Goal: Task Accomplishment & Management: Use online tool/utility

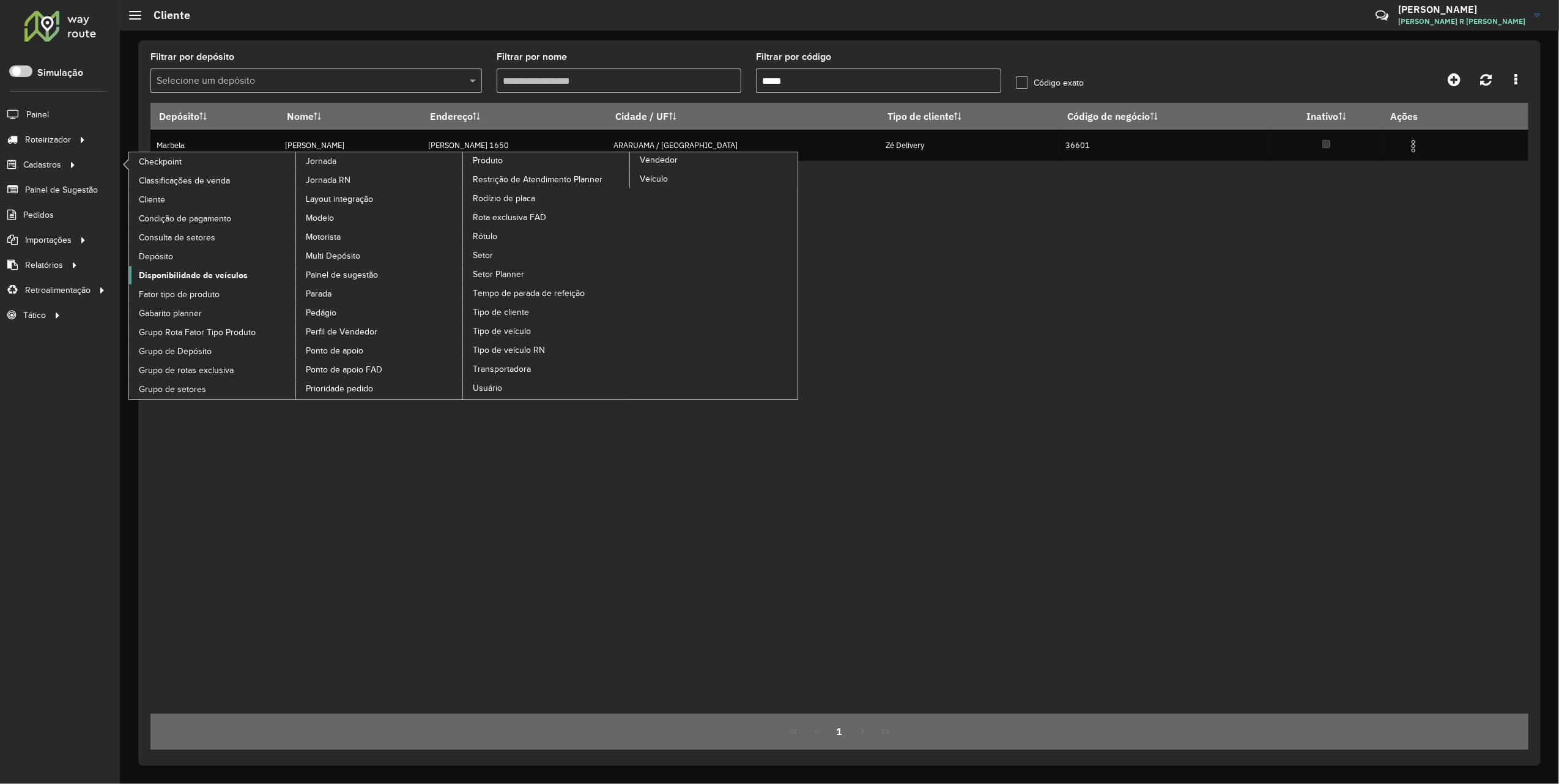
click at [218, 270] on span "Disponibilidade de veículos" at bounding box center [193, 276] width 109 height 13
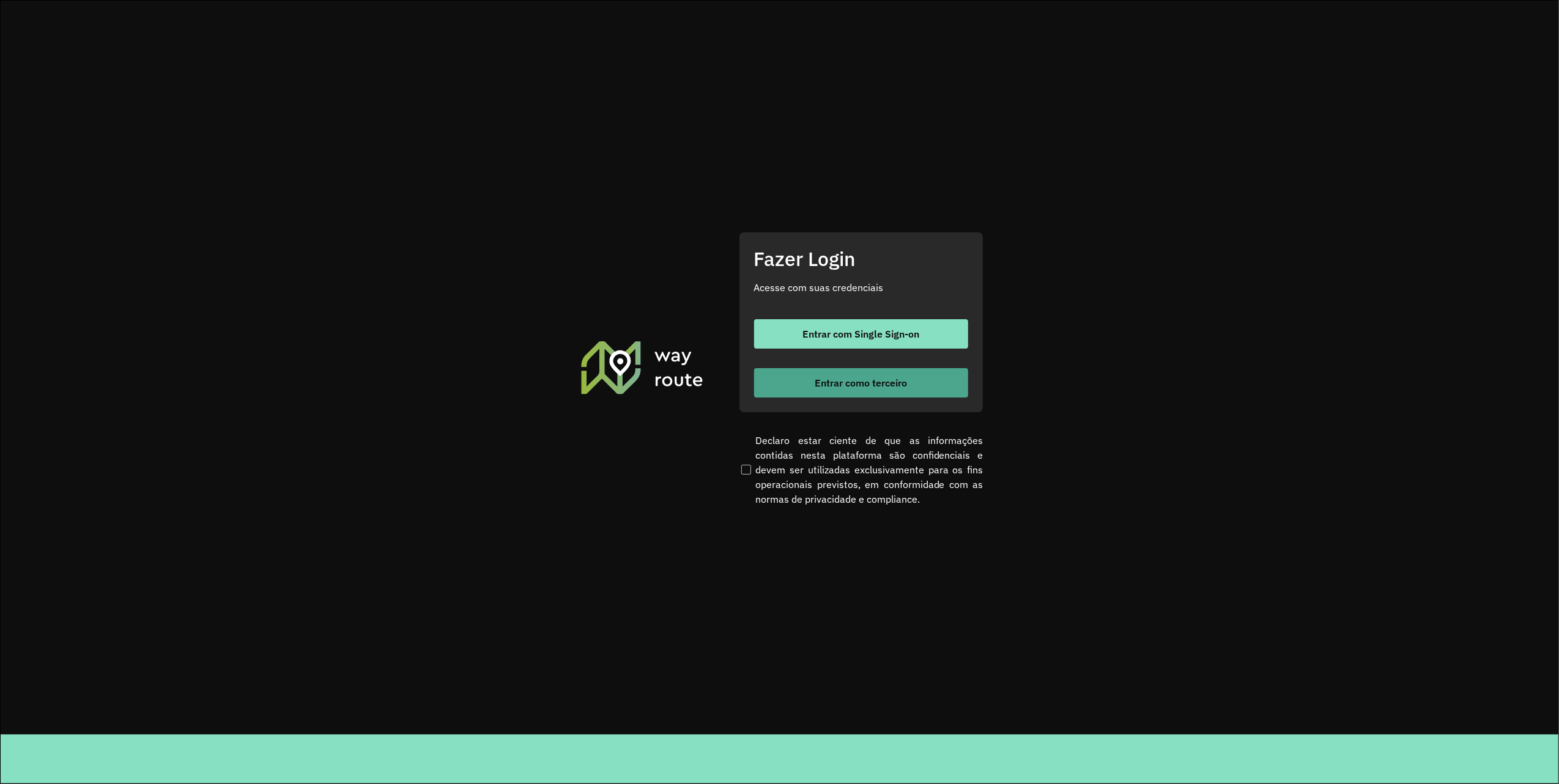
click at [891, 379] on span "Entrar como terceiro" at bounding box center [861, 383] width 92 height 10
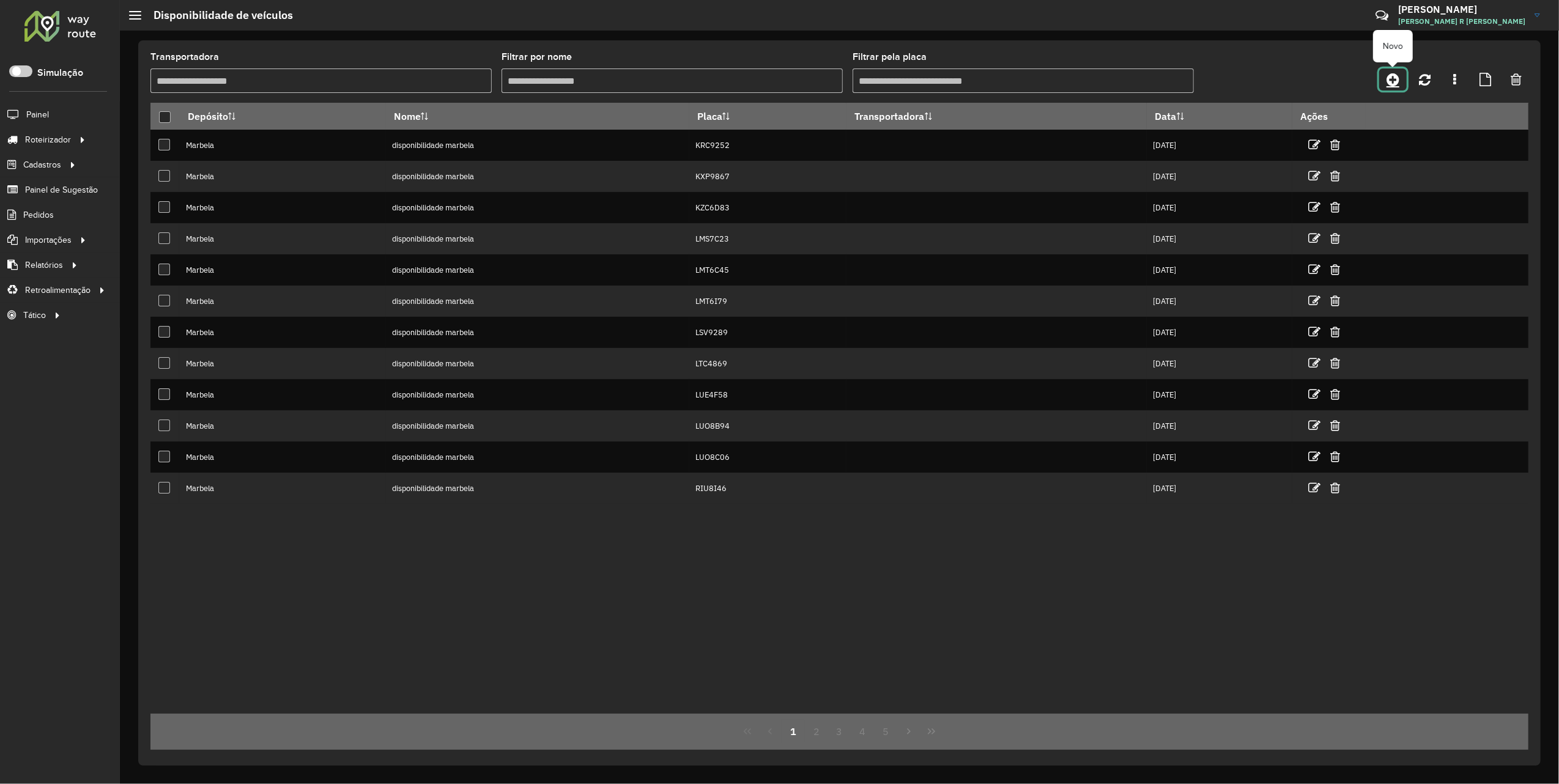
click at [1401, 77] on link at bounding box center [1393, 80] width 27 height 22
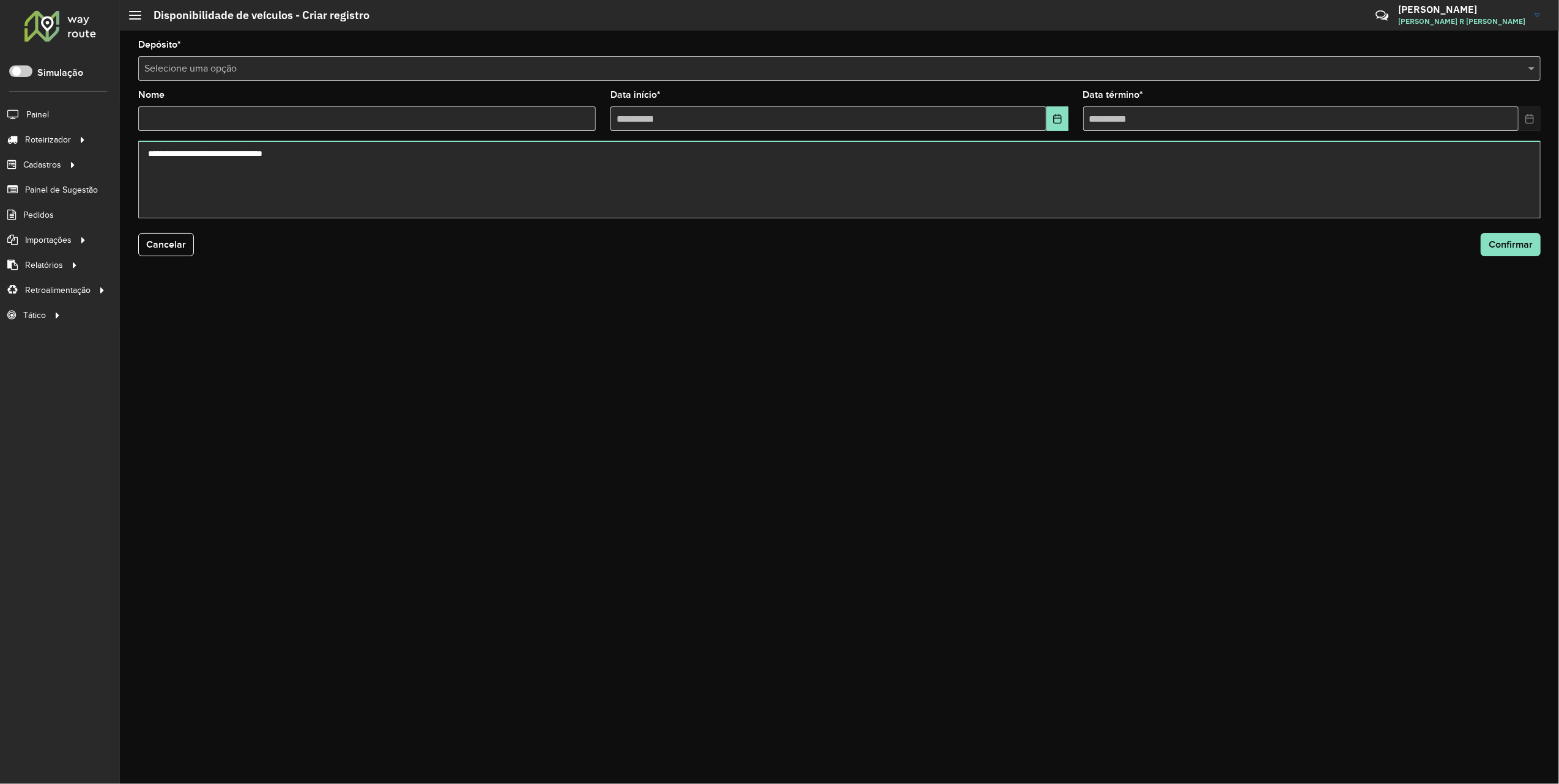
click at [304, 73] on input "text" at bounding box center [827, 69] width 1366 height 14
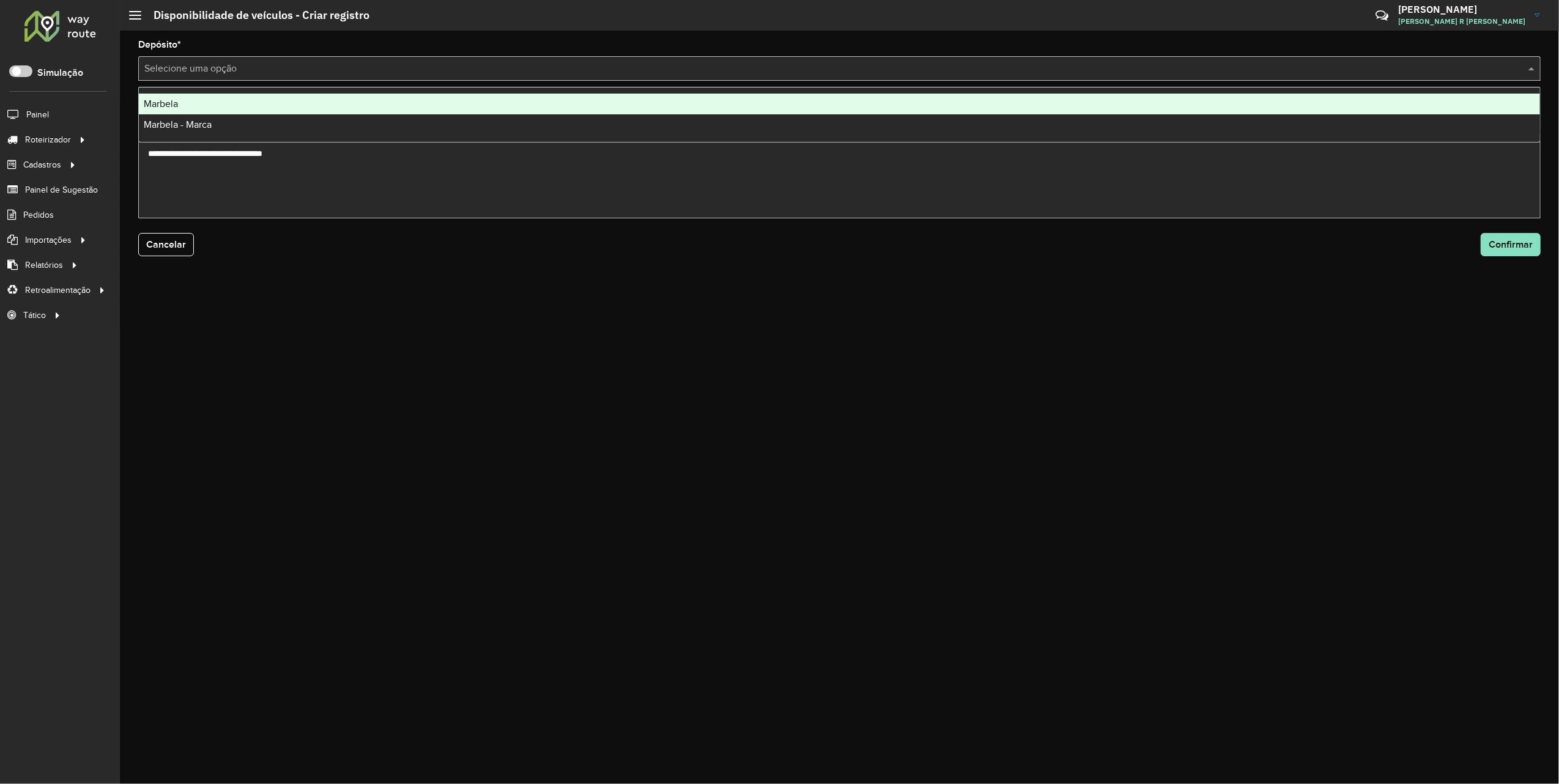
click at [243, 106] on div "Marbela" at bounding box center [839, 104] width 1402 height 21
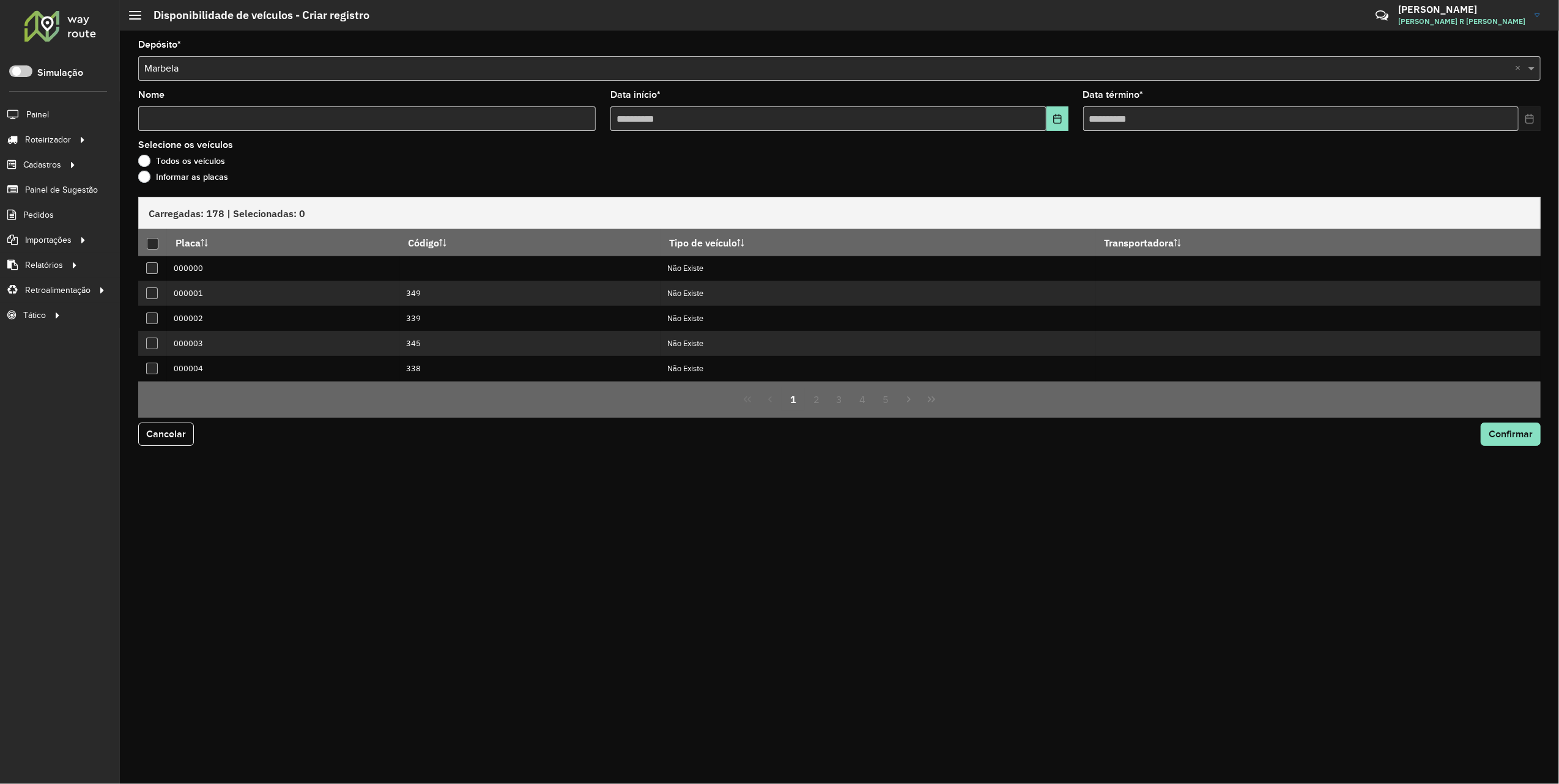
click at [216, 114] on input "Nome" at bounding box center [367, 118] width 457 height 24
type input "**********"
click at [146, 177] on label "Informar as placas" at bounding box center [184, 176] width 90 height 12
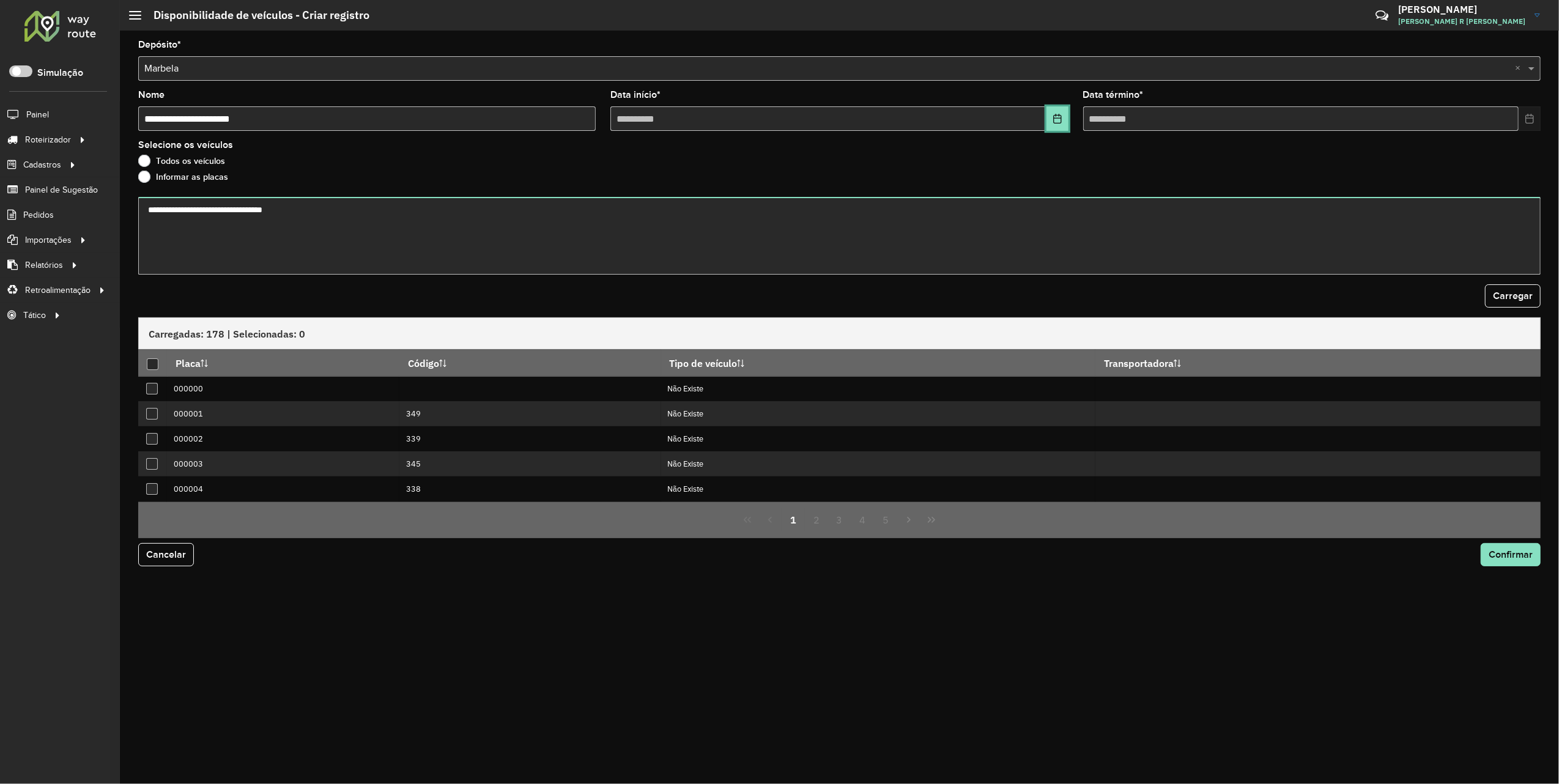
click at [1053, 116] on icon "Choose Date" at bounding box center [1057, 118] width 8 height 10
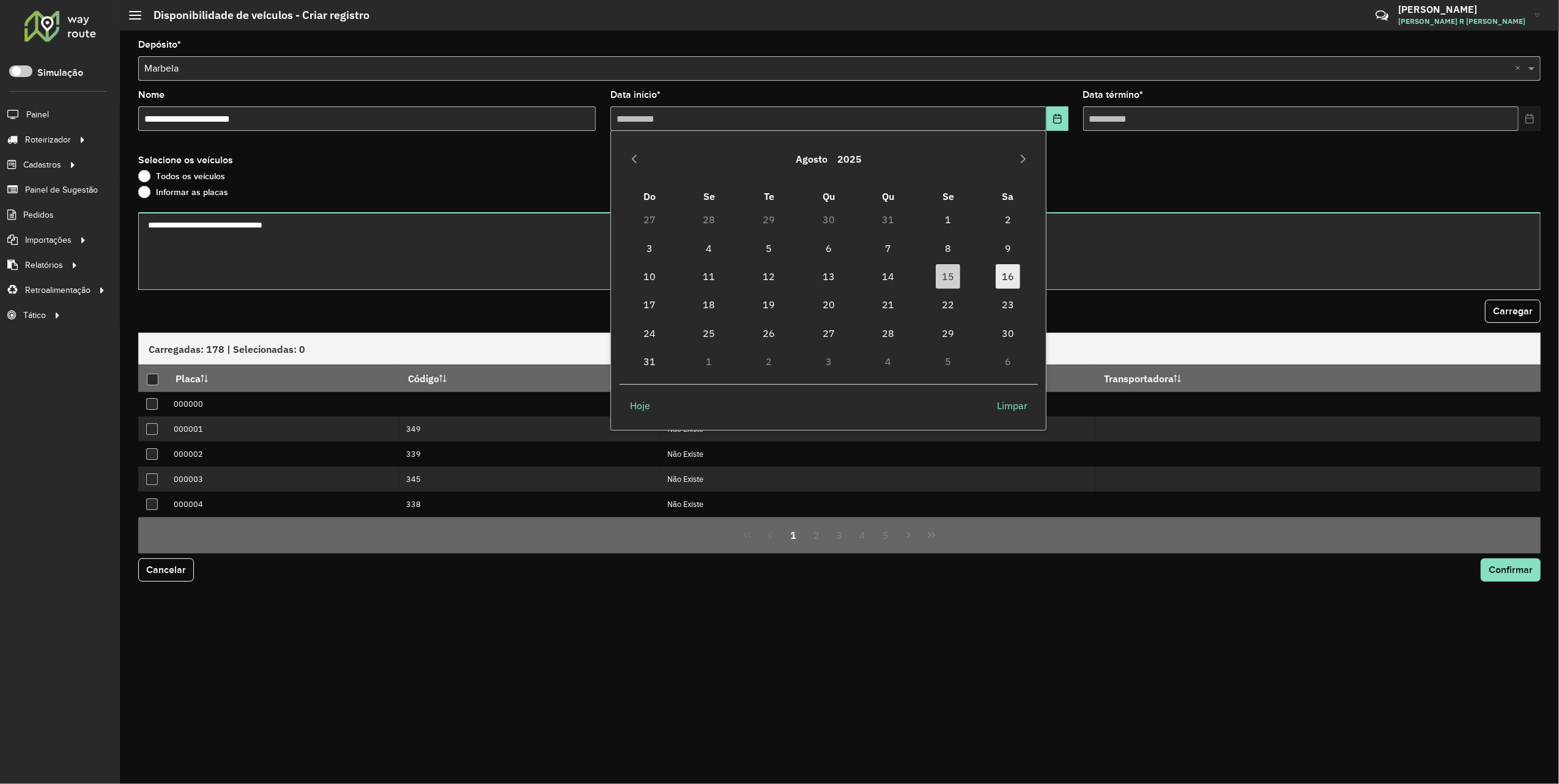
click at [1009, 272] on span "16" at bounding box center [1008, 276] width 24 height 24
type input "**********"
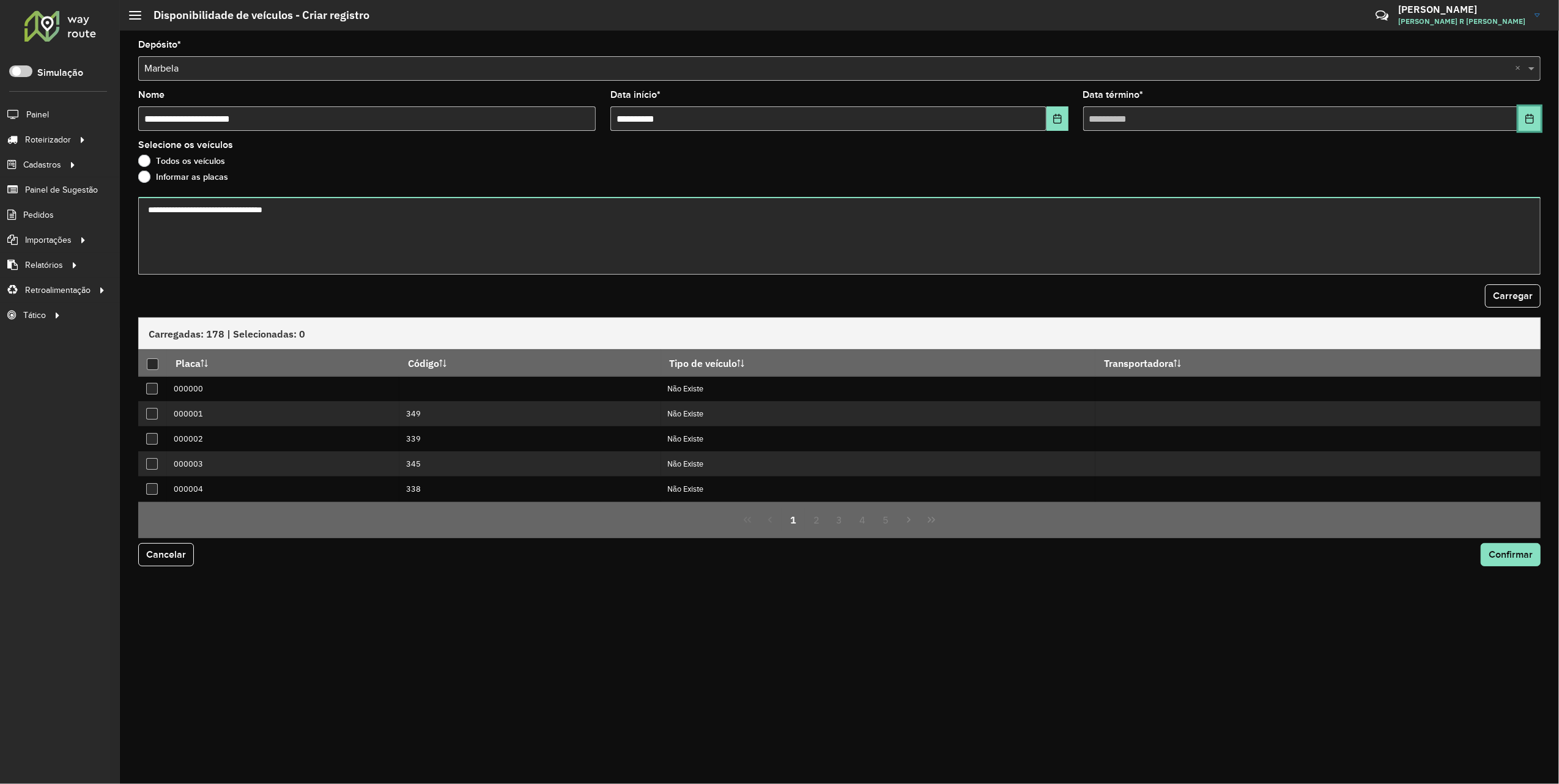
drag, startPoint x: 1522, startPoint y: 118, endPoint x: 1515, endPoint y: 125, distance: 9.9
click at [1522, 118] on button "Choose Date" at bounding box center [1530, 118] width 22 height 24
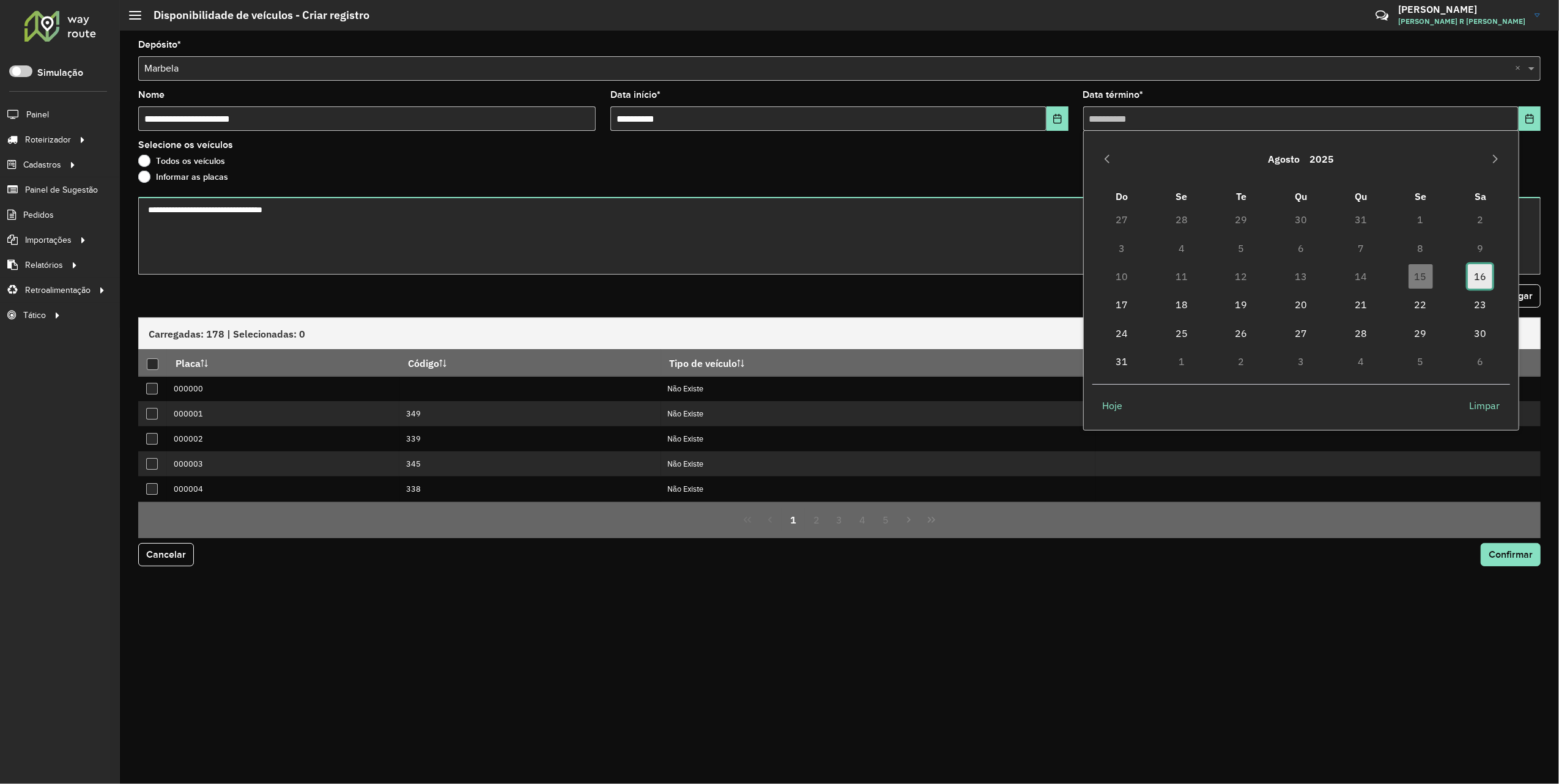
click at [1488, 282] on span "16" at bounding box center [1480, 276] width 24 height 24
type input "**********"
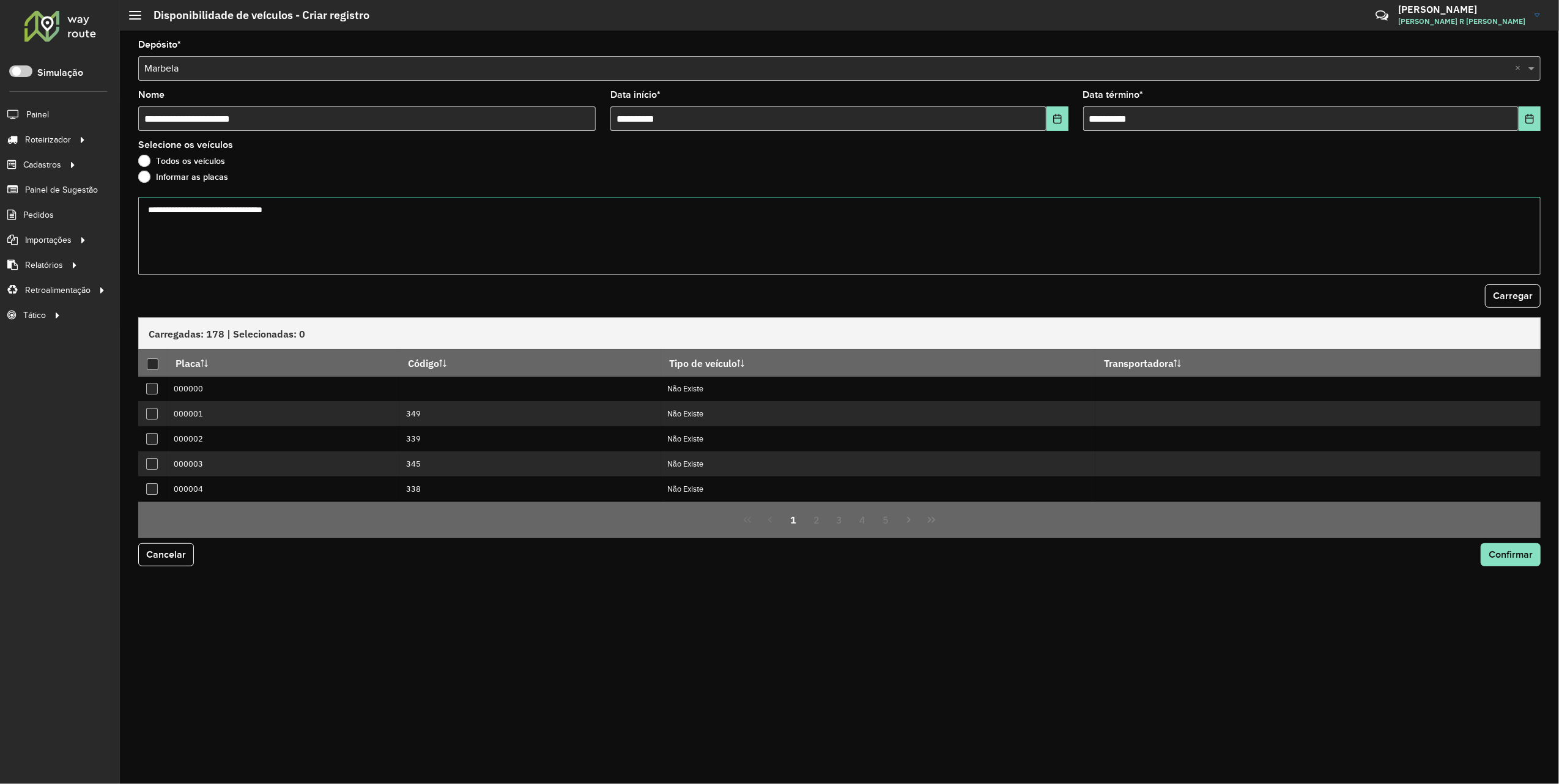
click at [214, 208] on textarea at bounding box center [840, 235] width 1402 height 78
paste textarea "******* ******* ******* ******* ******* ******* ******* ******* ******* *******…"
type textarea "******* ******* ******* ******* ******* ******* ******* ******* ******* *******…"
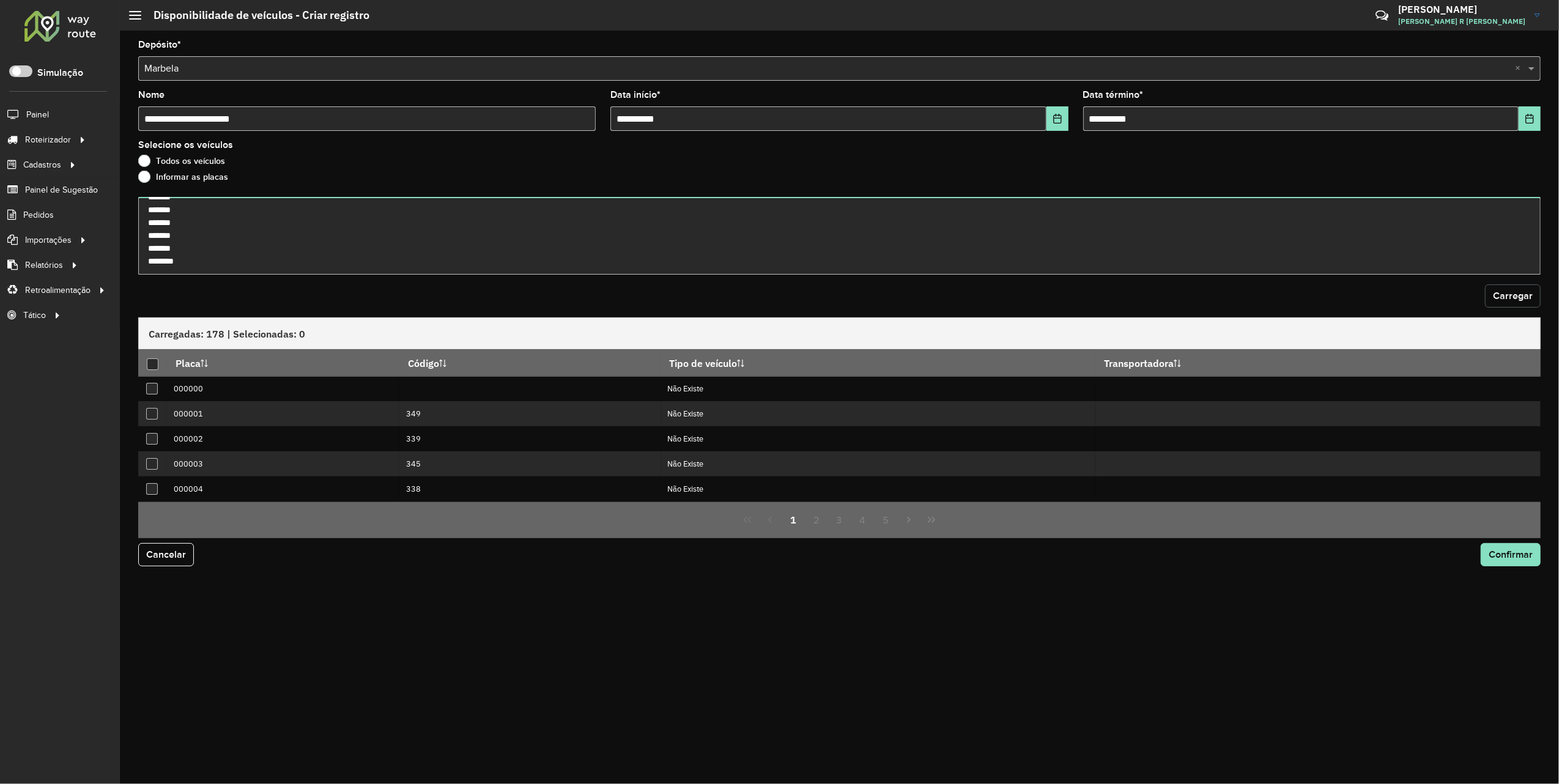
click at [1520, 294] on span "Carregar" at bounding box center [1513, 296] width 40 height 10
click at [150, 361] on div at bounding box center [153, 365] width 12 height 12
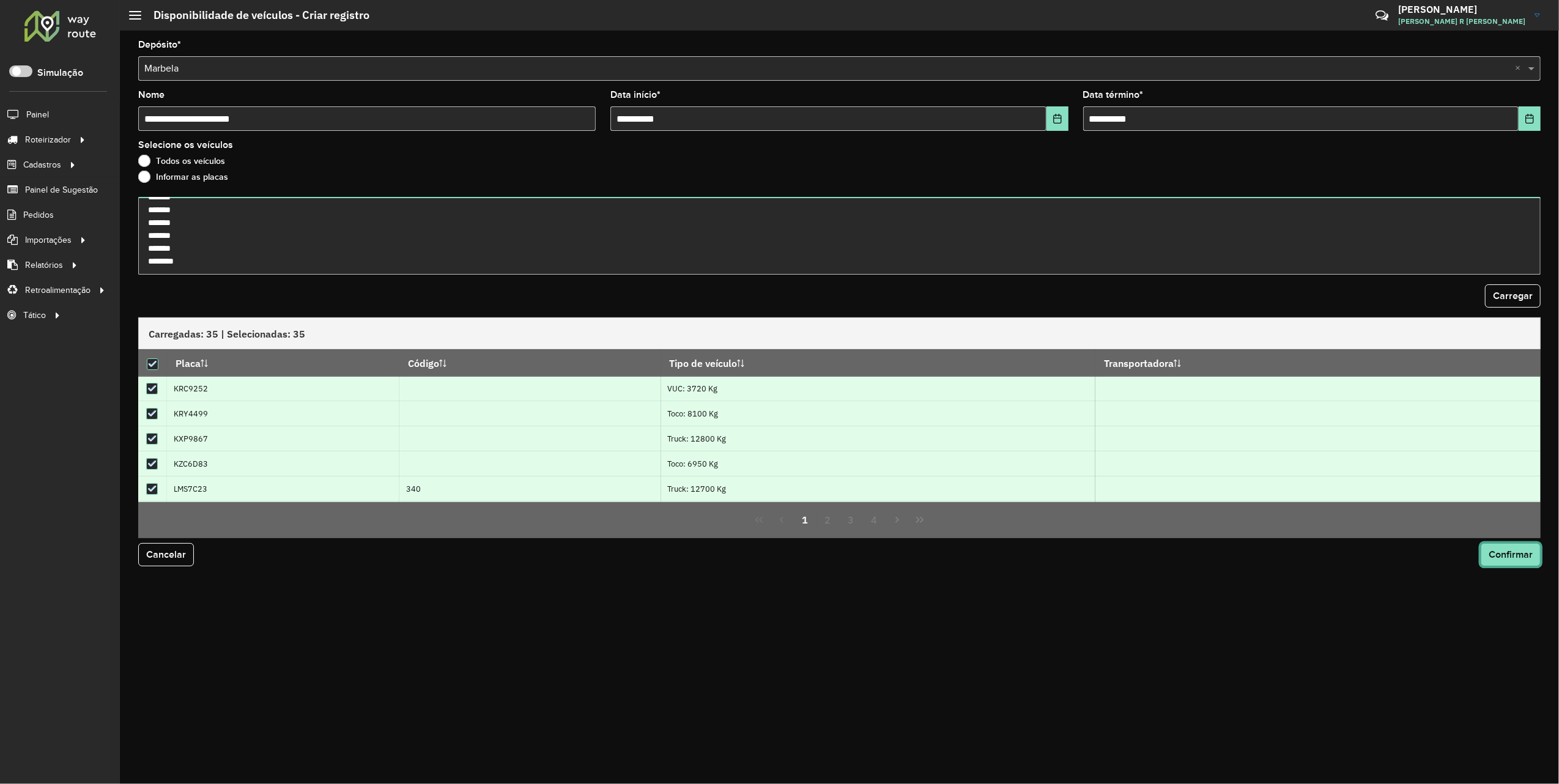
click at [1508, 565] on button "Confirmar" at bounding box center [1511, 555] width 60 height 24
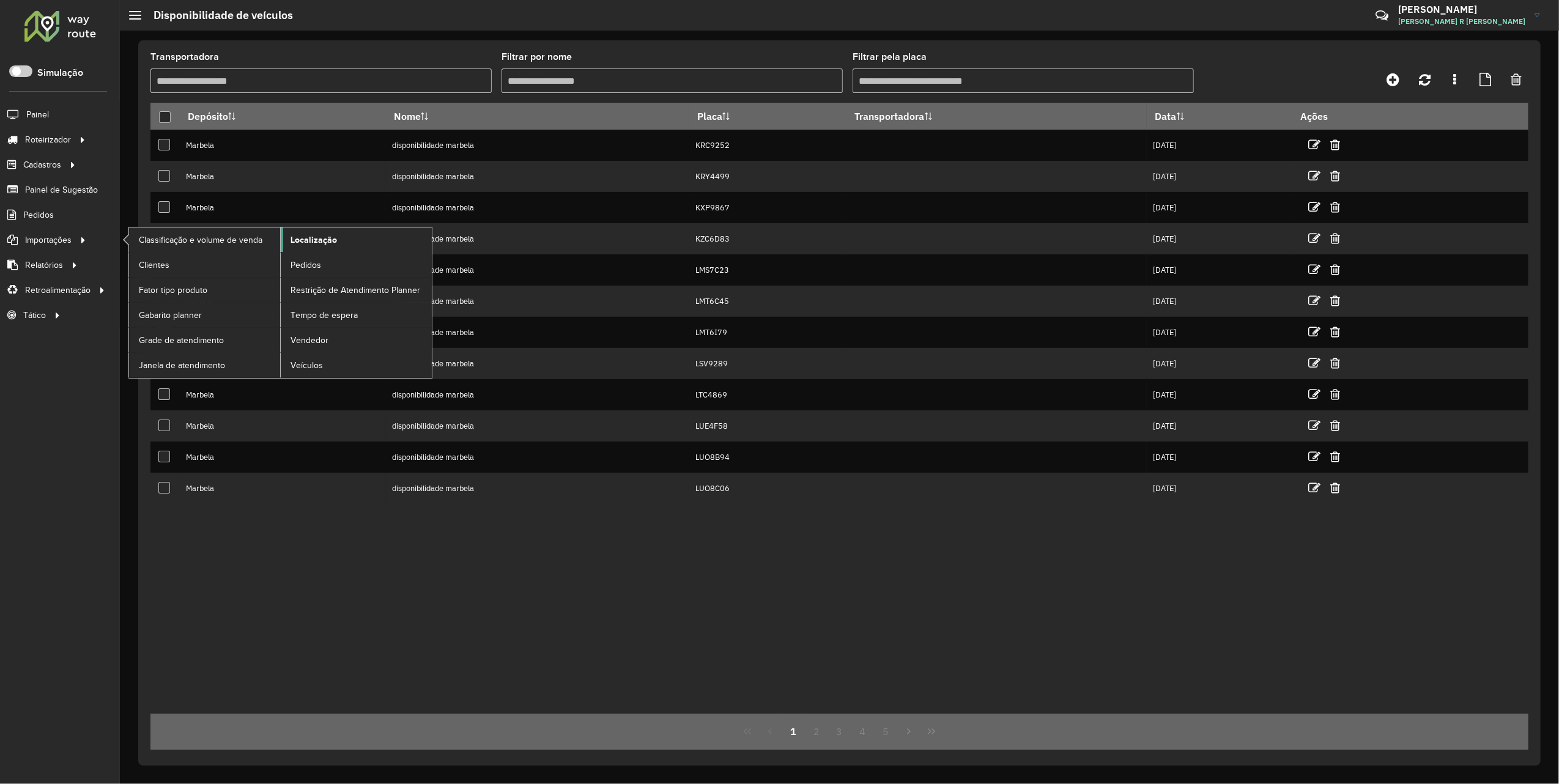
click at [303, 240] on span "Localização" at bounding box center [314, 240] width 46 height 13
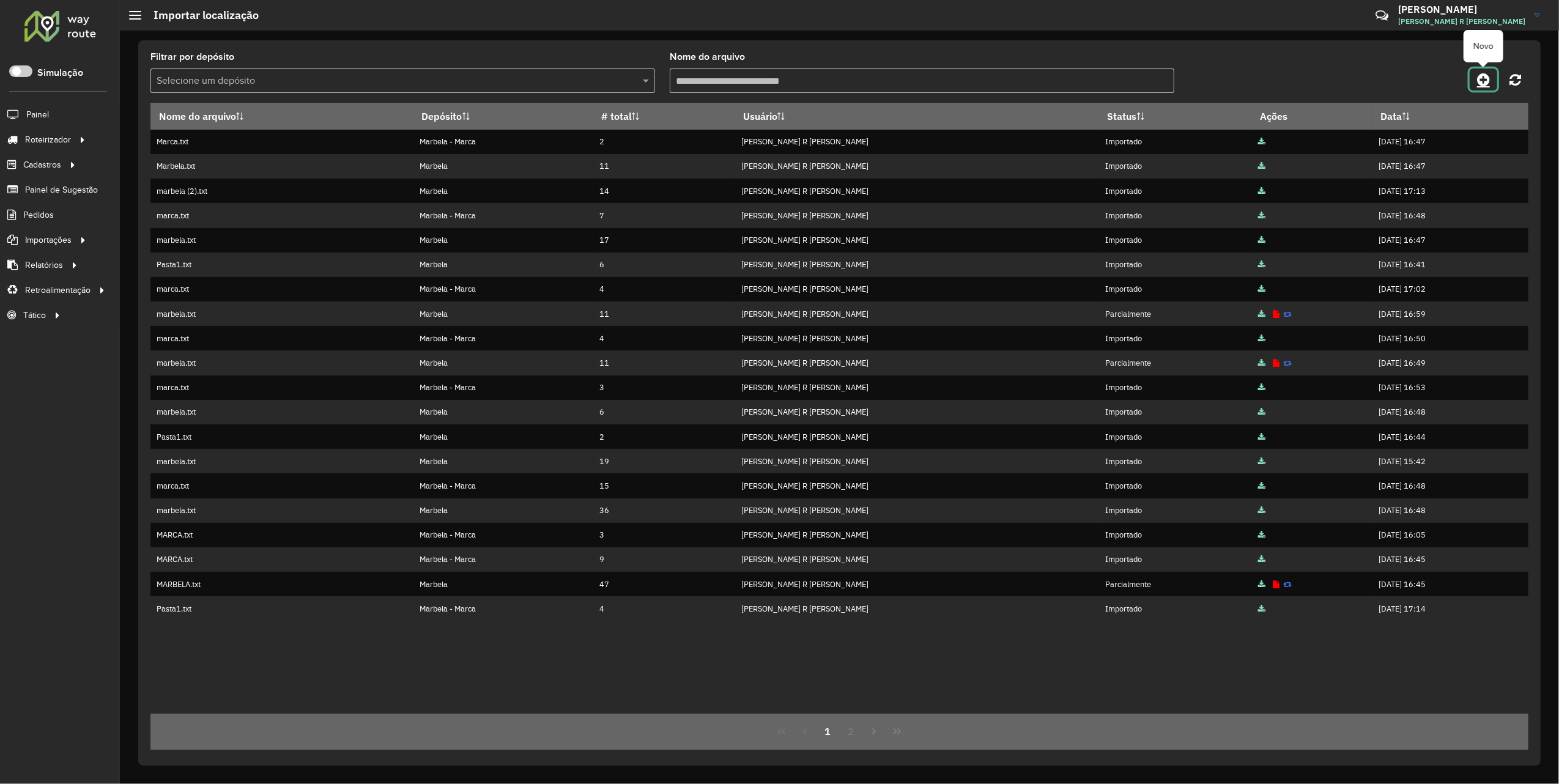
click at [1479, 74] on icon at bounding box center [1484, 79] width 13 height 14
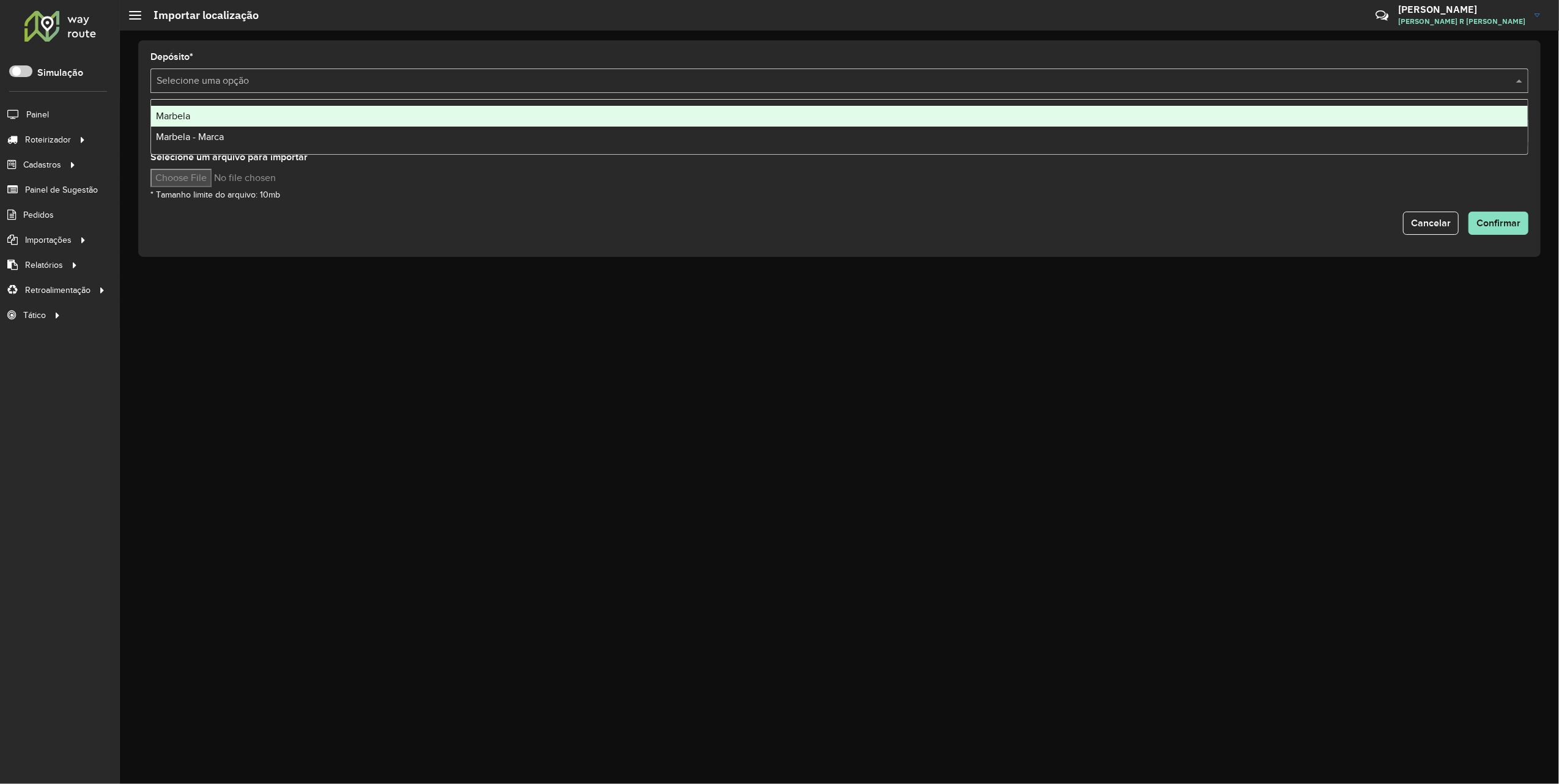
click at [270, 83] on input "text" at bounding box center [827, 81] width 1341 height 14
click at [201, 116] on div "Marbela" at bounding box center [839, 116] width 1377 height 21
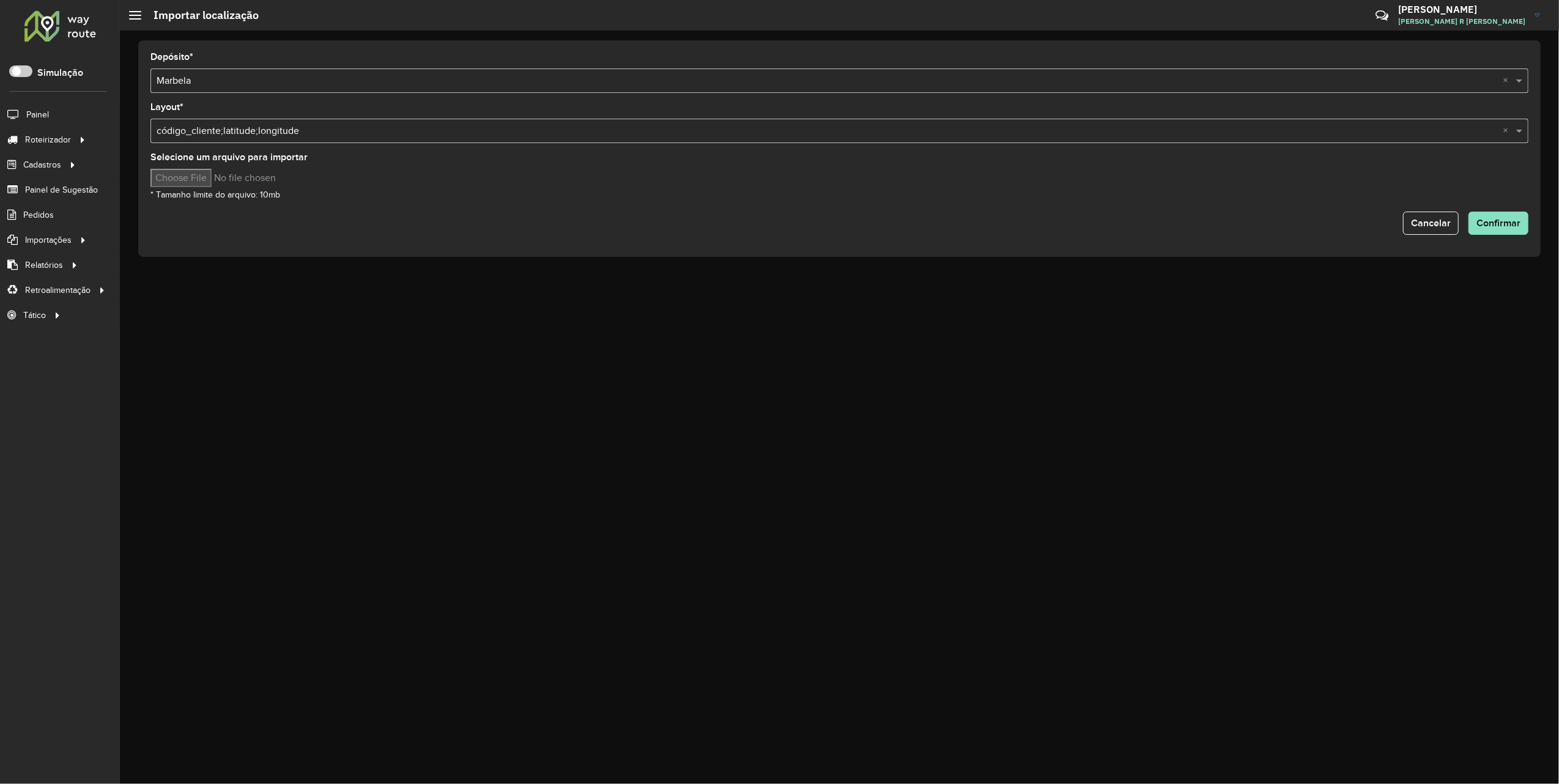
click at [187, 174] on input "Selecione um arquivo para importar" at bounding box center [254, 178] width 208 height 18
type input "**********"
click at [1485, 223] on span "Confirmar" at bounding box center [1498, 223] width 44 height 10
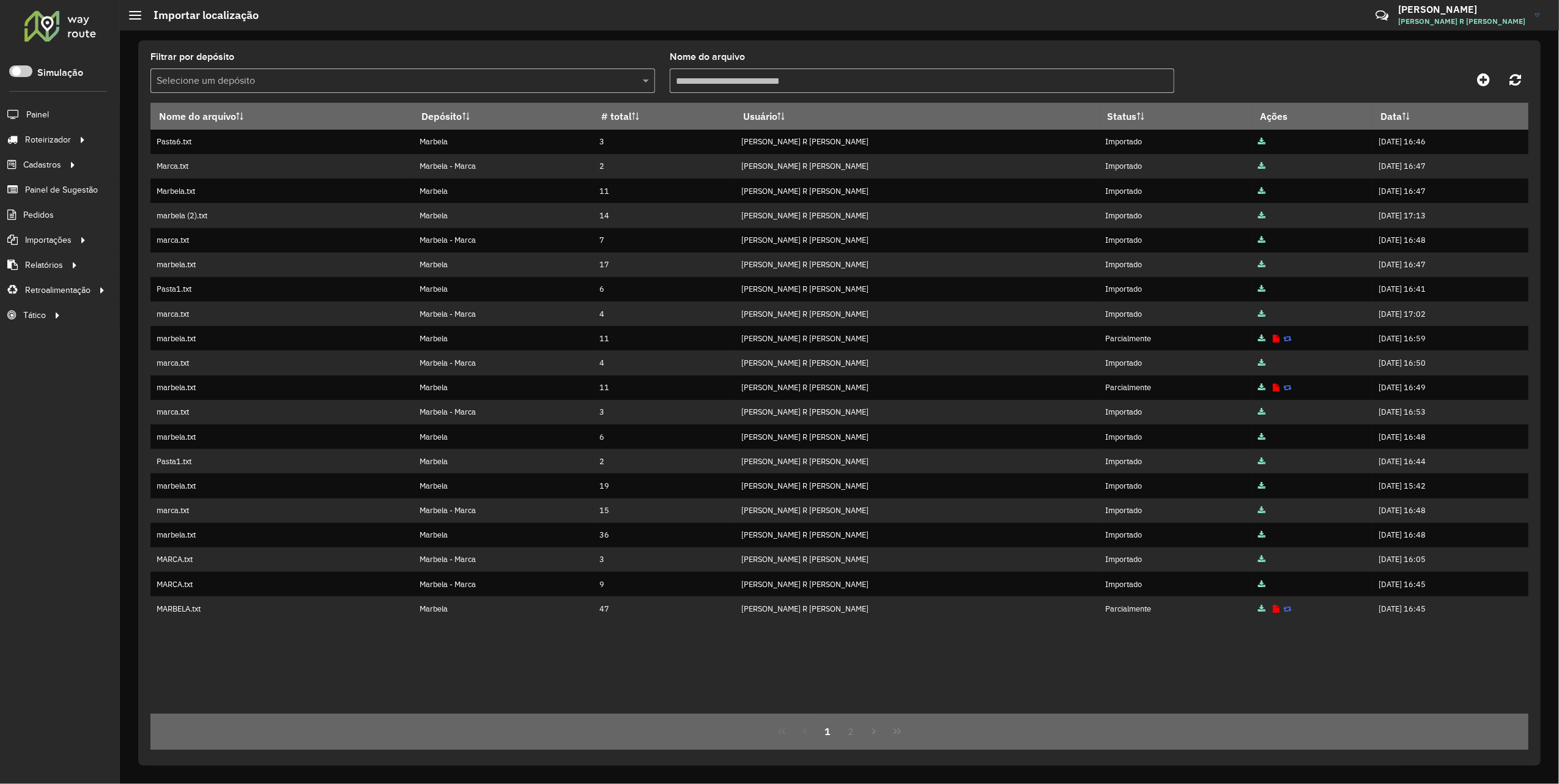
click at [77, 12] on div at bounding box center [60, 25] width 74 height 32
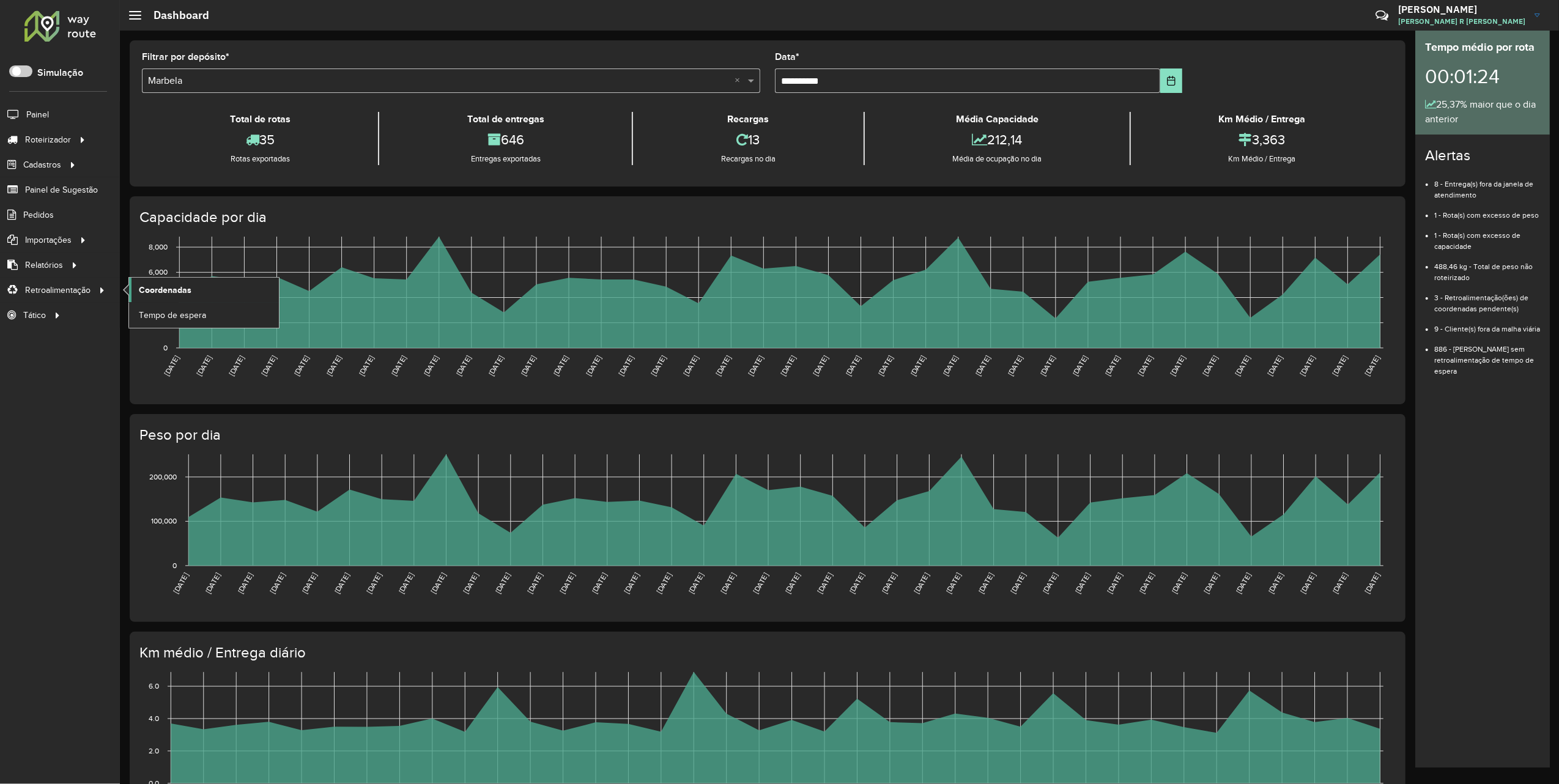
click at [164, 284] on span "Coordenadas" at bounding box center [165, 290] width 53 height 13
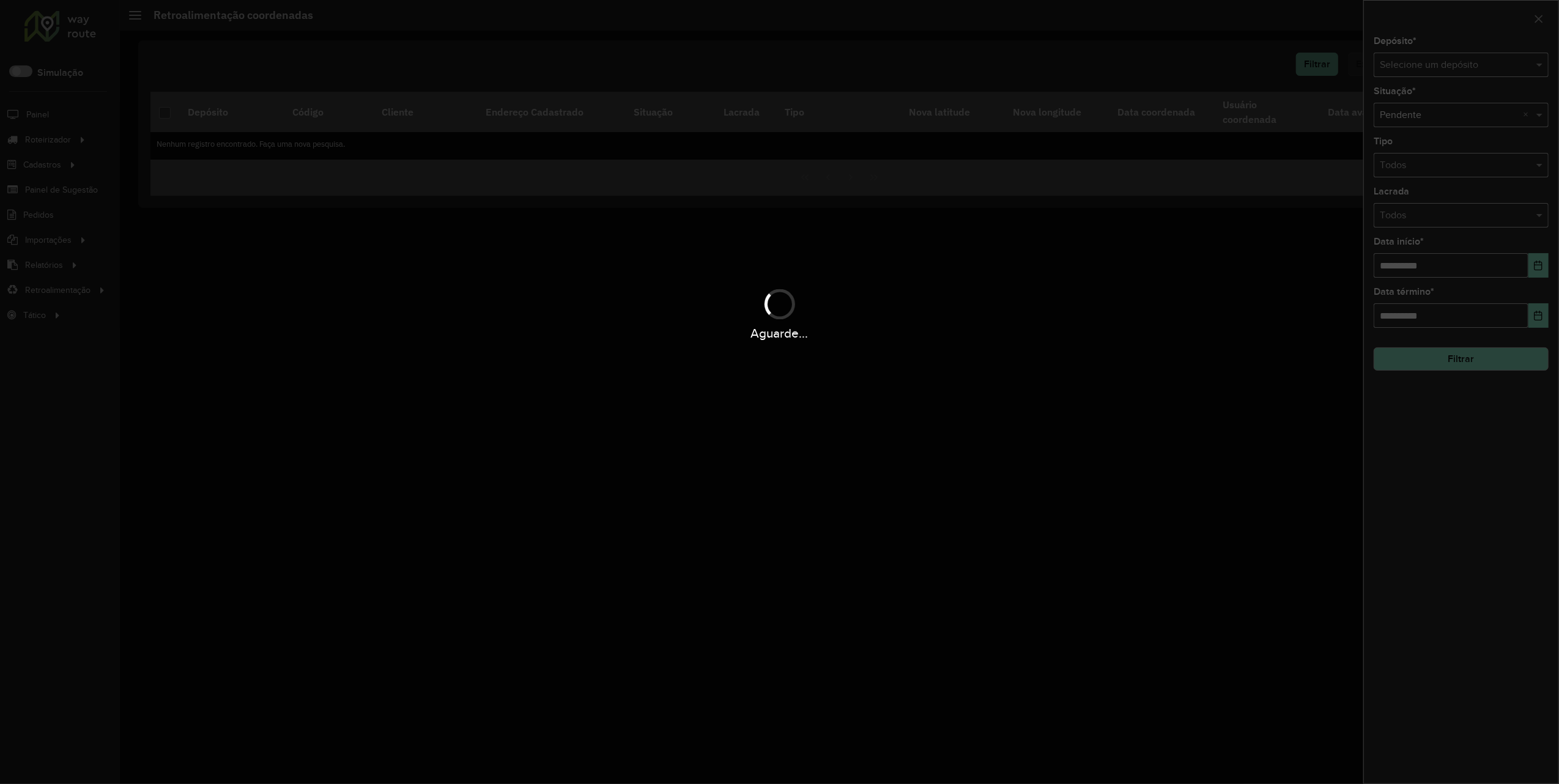
click at [1471, 66] on div "Aguarde..." at bounding box center [780, 392] width 1559 height 784
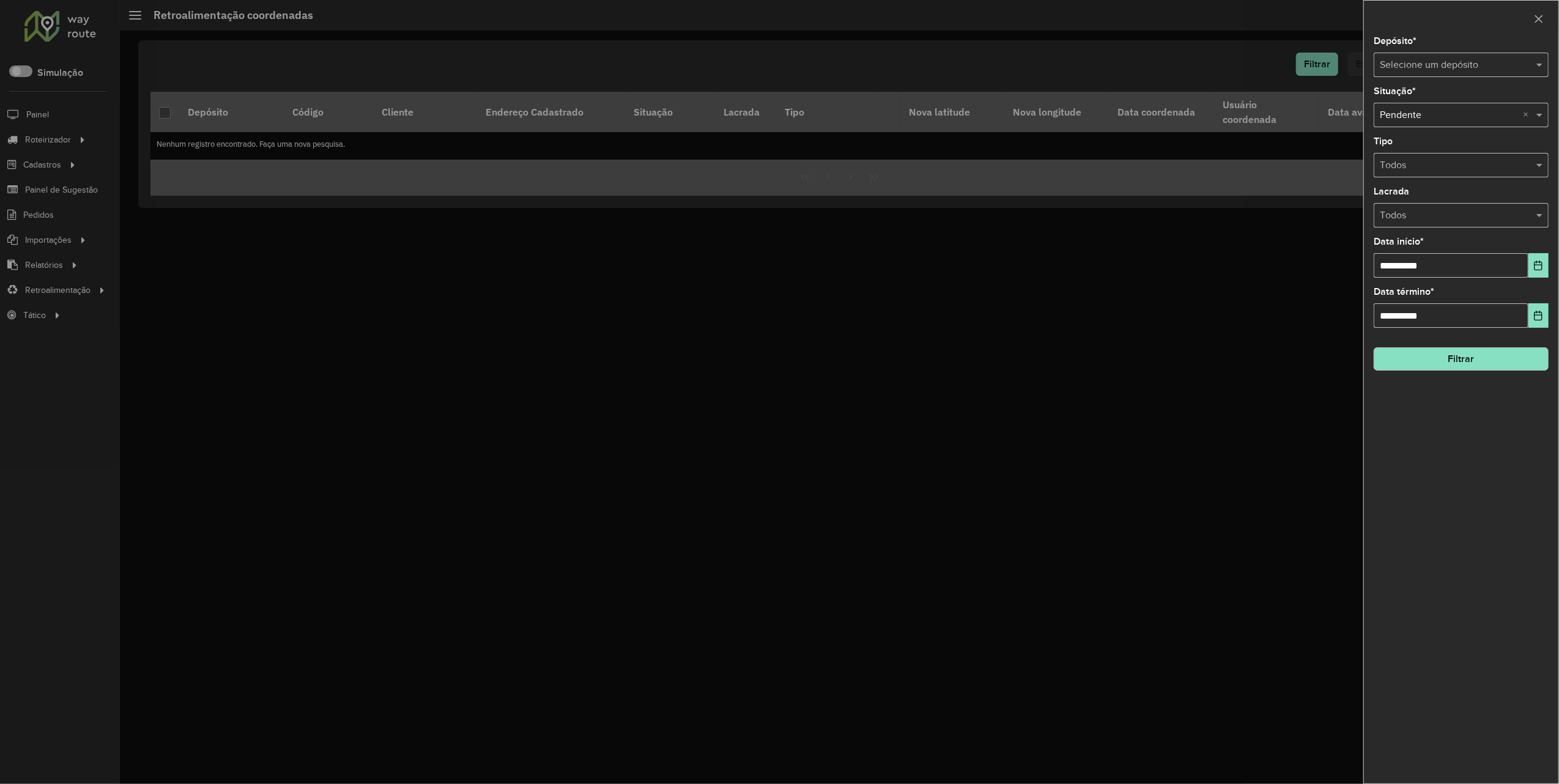
click at [1471, 66] on input "text" at bounding box center [1449, 65] width 139 height 14
click at [1428, 109] on div "Marbela" at bounding box center [1461, 101] width 173 height 21
click at [1498, 367] on button "Filtrar" at bounding box center [1461, 359] width 175 height 24
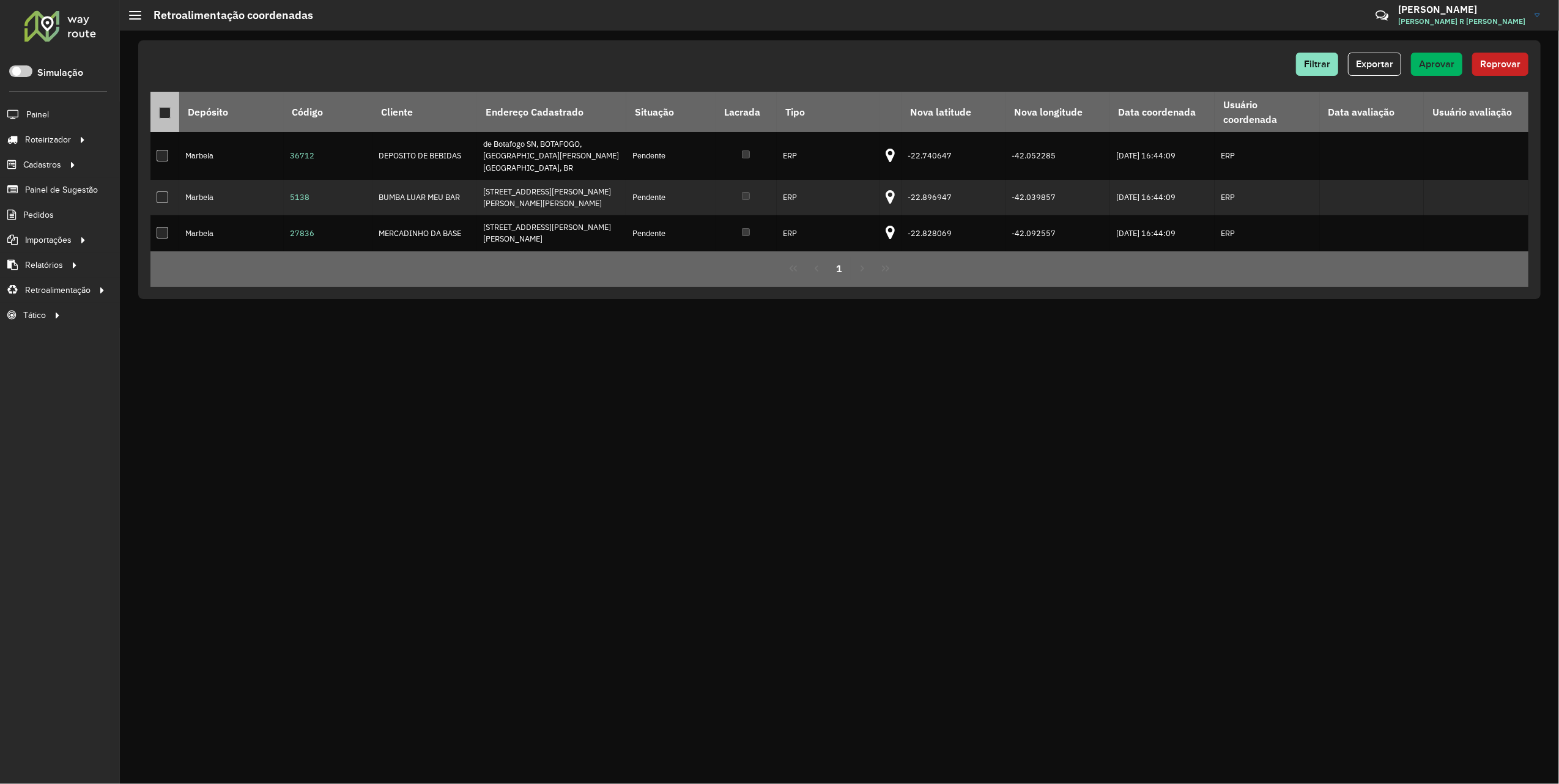
click at [167, 111] on div at bounding box center [165, 113] width 12 height 12
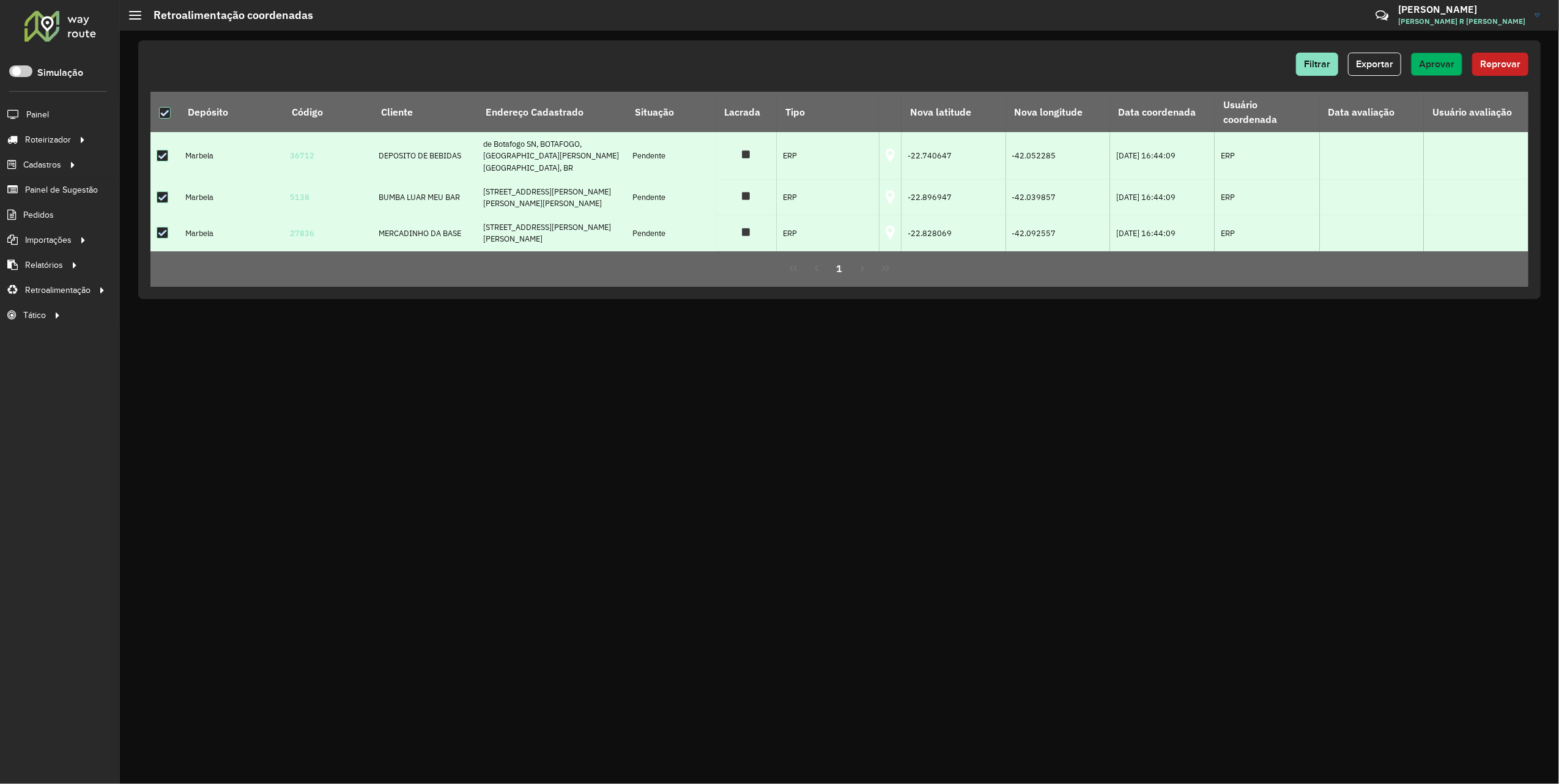
click at [1412, 57] on button "Aprovar" at bounding box center [1437, 65] width 52 height 24
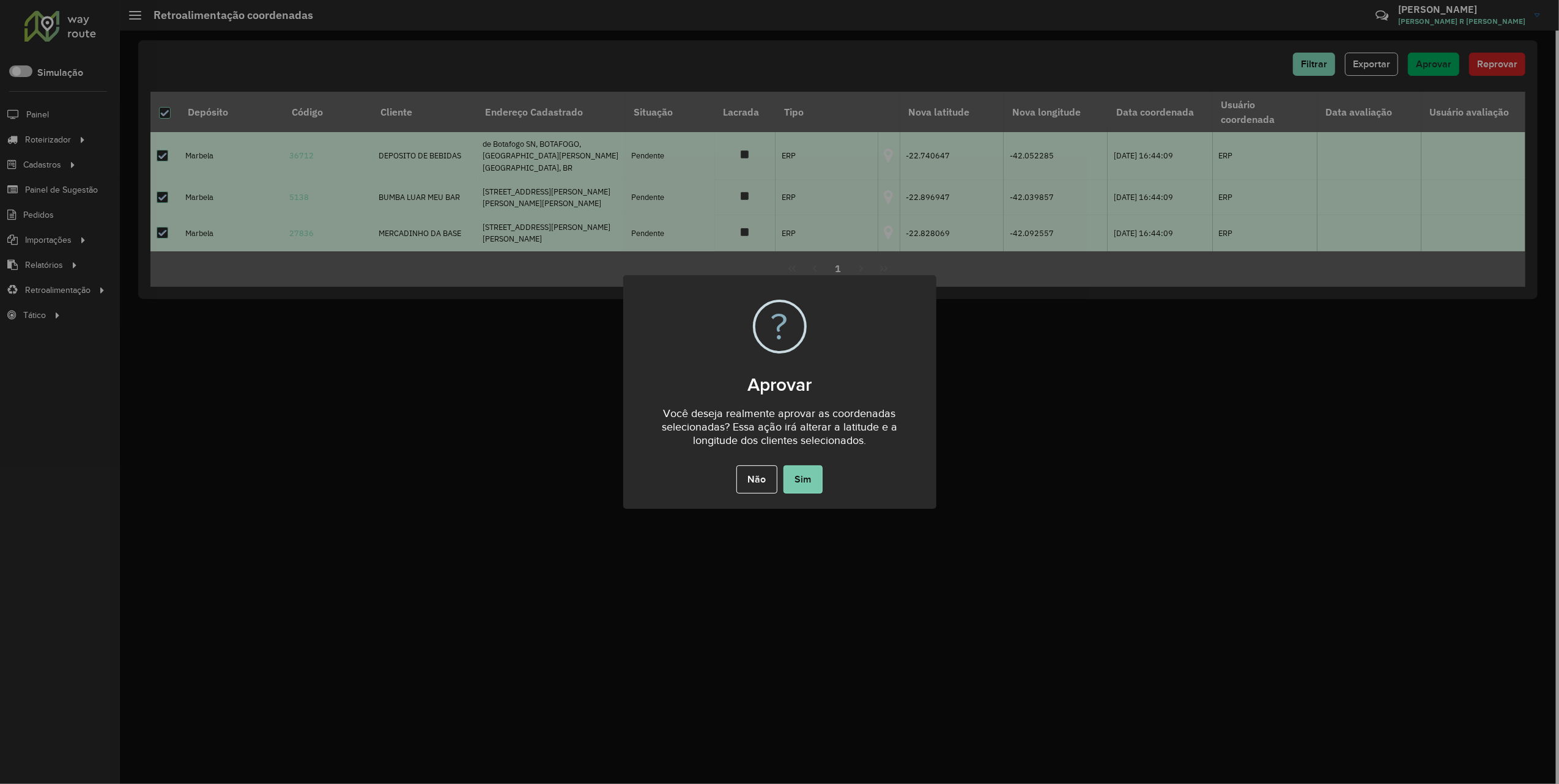
click at [806, 474] on button "Sim" at bounding box center [803, 479] width 39 height 28
